Goal: Information Seeking & Learning: Learn about a topic

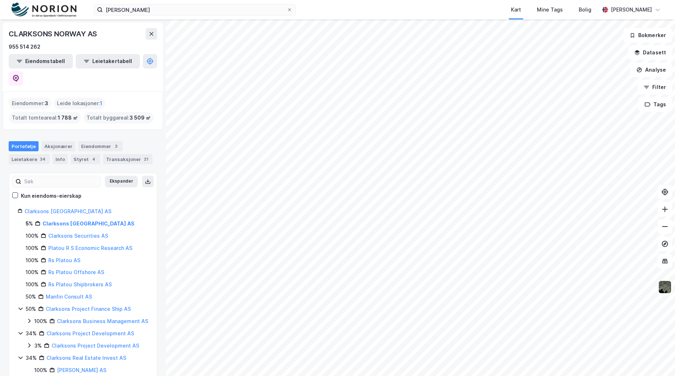
click at [45, 8] on img at bounding box center [44, 10] width 65 height 15
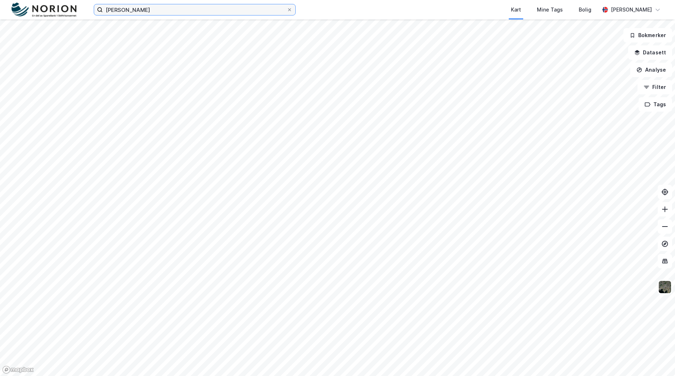
click at [112, 11] on input "clarksons" at bounding box center [195, 9] width 184 height 11
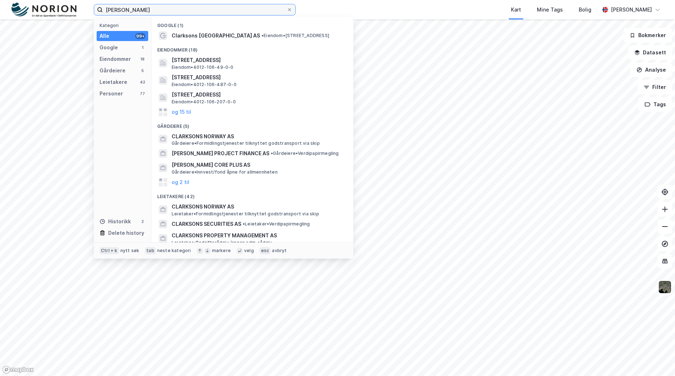
click at [112, 11] on input "clarksons" at bounding box center [195, 9] width 184 height 11
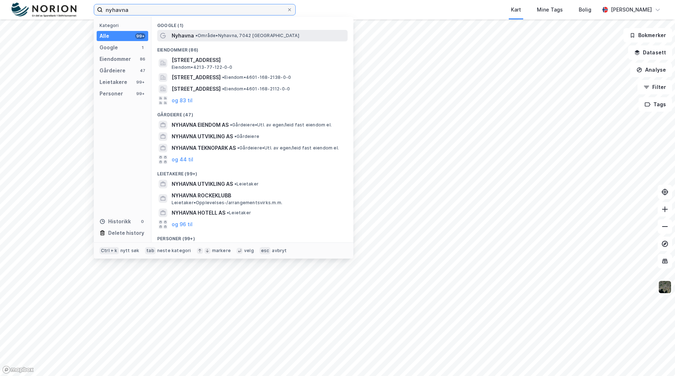
type input "nyhavna"
click at [282, 39] on div "Nyhavna • Område • Nyhavna, 7042 Trondheim" at bounding box center [259, 35] width 174 height 9
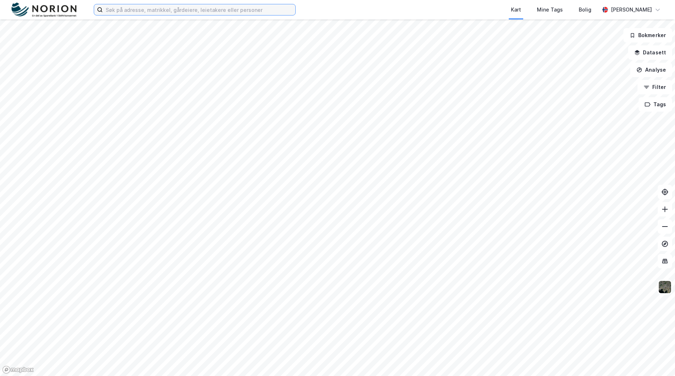
click at [182, 13] on input at bounding box center [199, 9] width 192 height 11
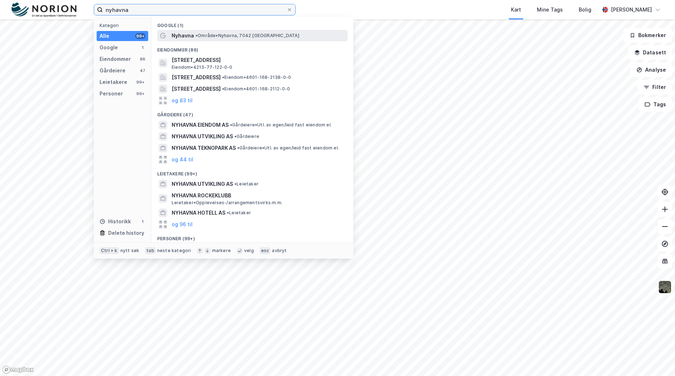
type input "nyhavna"
click at [209, 33] on span "• Område • Nyhavna, 7042 Trondheim" at bounding box center [247, 36] width 104 height 6
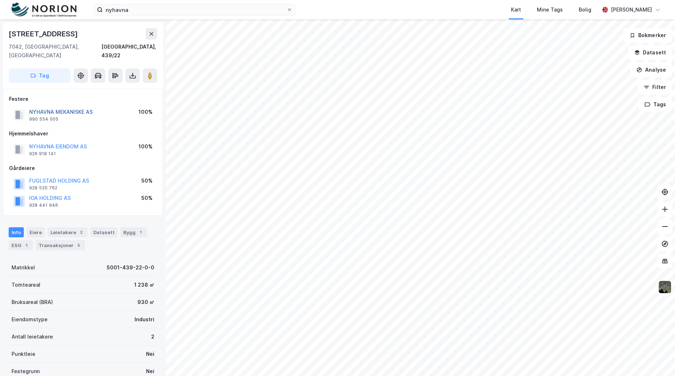
click at [0, 0] on button "NYHAVNA MEKANISKE AS" at bounding box center [0, 0] width 0 height 0
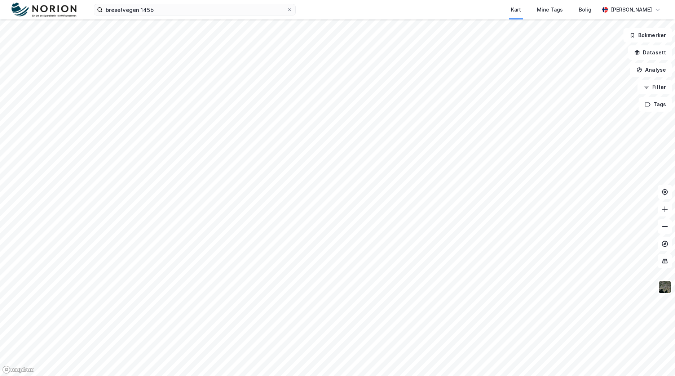
click at [45, 13] on img at bounding box center [44, 10] width 65 height 15
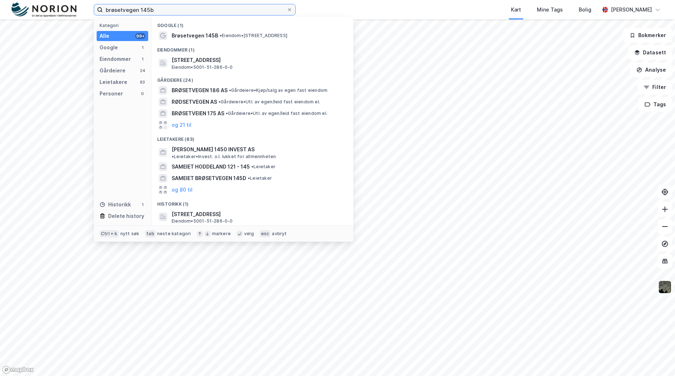
drag, startPoint x: 133, startPoint y: 7, endPoint x: 105, endPoint y: 5, distance: 28.2
click at [120, 5] on input "brøsetvegen 145b" at bounding box center [195, 9] width 184 height 11
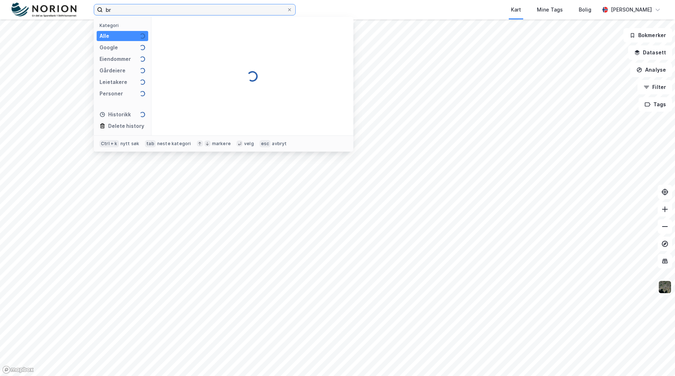
type input "b"
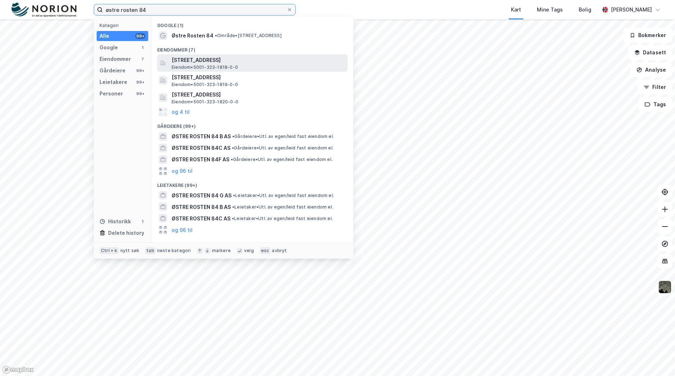
type input "østre rosten 84"
click at [230, 59] on span "[STREET_ADDRESS]" at bounding box center [258, 60] width 173 height 9
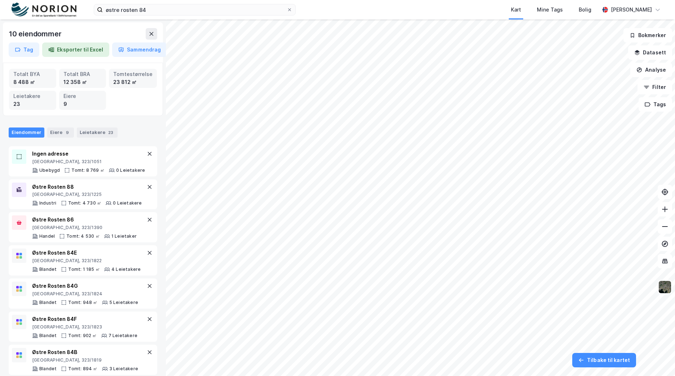
click at [661, 288] on img at bounding box center [665, 287] width 14 height 14
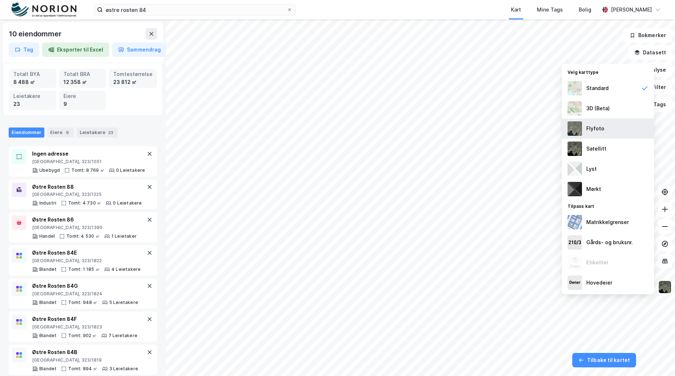
click at [600, 128] on div "Flyfoto" at bounding box center [595, 128] width 18 height 9
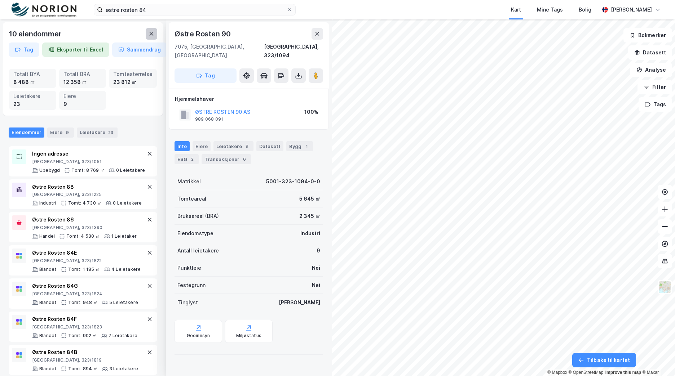
click at [147, 33] on button at bounding box center [152, 34] width 12 height 12
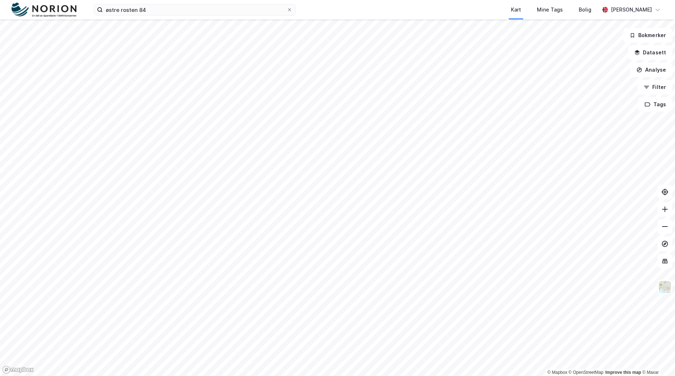
click at [54, 6] on img at bounding box center [44, 10] width 65 height 15
click at [59, 9] on img at bounding box center [44, 10] width 65 height 15
click at [49, 13] on img at bounding box center [44, 10] width 65 height 15
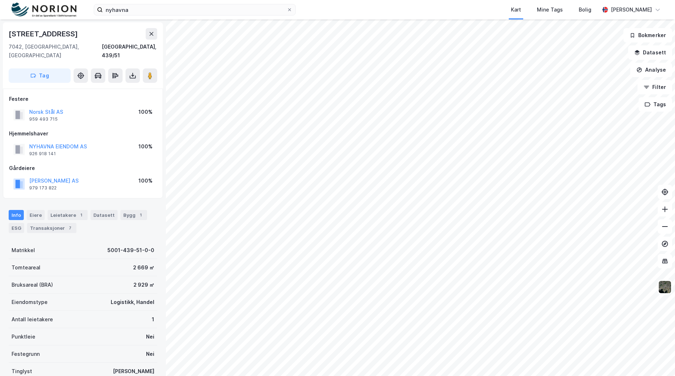
click at [56, 9] on img at bounding box center [44, 10] width 65 height 15
